Goal: Use online tool/utility: Utilize a website feature to perform a specific function

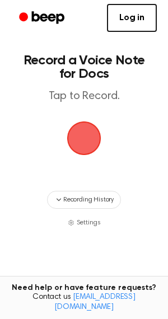
click at [89, 150] on span "button" at bounding box center [83, 138] width 31 height 31
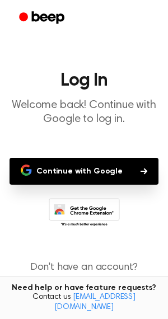
click at [104, 167] on button "Continue with Google" at bounding box center [84, 171] width 149 height 27
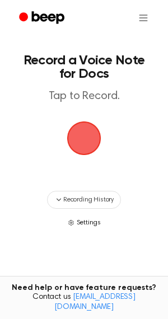
click at [91, 222] on span "Settings" at bounding box center [89, 223] width 24 height 10
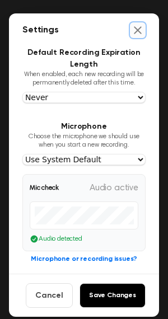
click at [140, 27] on icon "Close settings" at bounding box center [137, 29] width 7 height 7
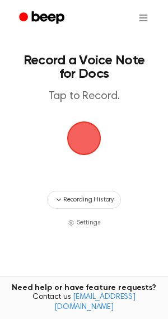
click at [89, 147] on span "button" at bounding box center [83, 138] width 31 height 31
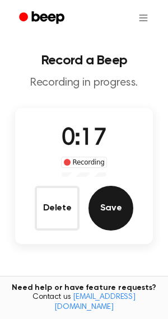
click at [110, 215] on button "Save" at bounding box center [110, 208] width 45 height 45
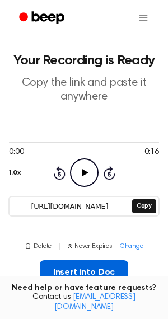
click at [95, 277] on button "Insert into Doc" at bounding box center [84, 272] width 89 height 25
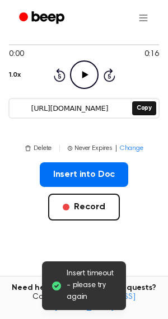
scroll to position [118, 0]
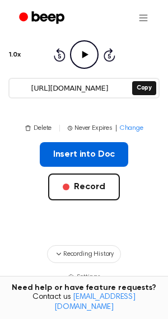
click at [100, 158] on button "Insert into Doc" at bounding box center [84, 154] width 89 height 25
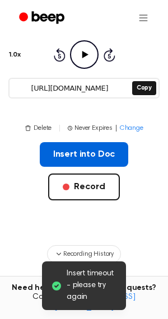
click at [100, 160] on button "Insert into Doc" at bounding box center [84, 154] width 89 height 25
